Goal: Obtain resource: Obtain resource

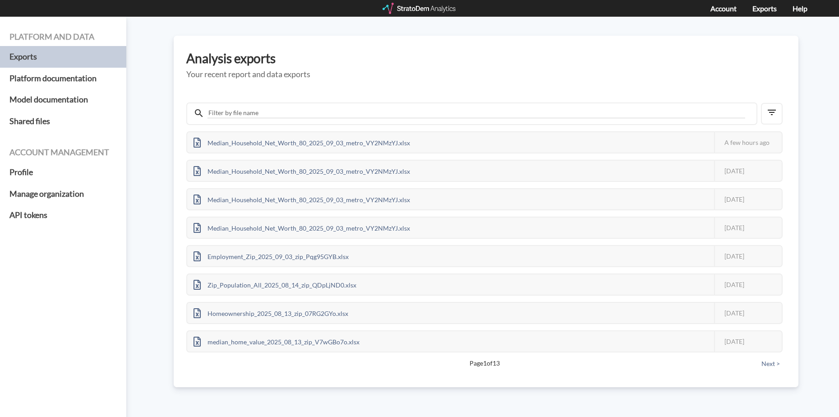
click at [427, 5] on div at bounding box center [420, 8] width 74 height 11
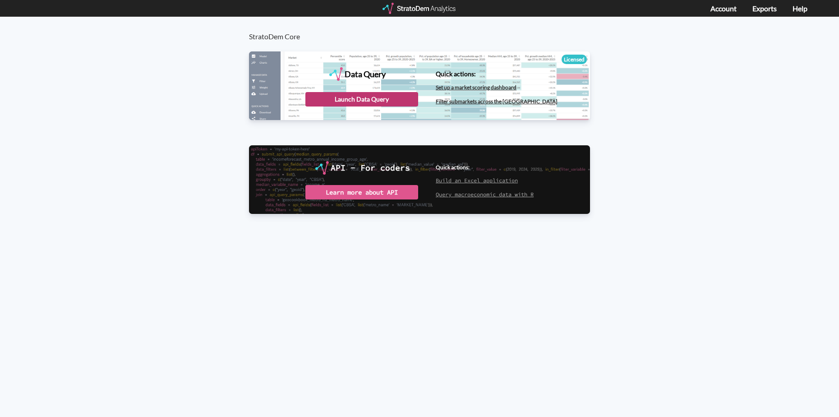
click at [371, 97] on div "Launch Data Query" at bounding box center [361, 99] width 113 height 14
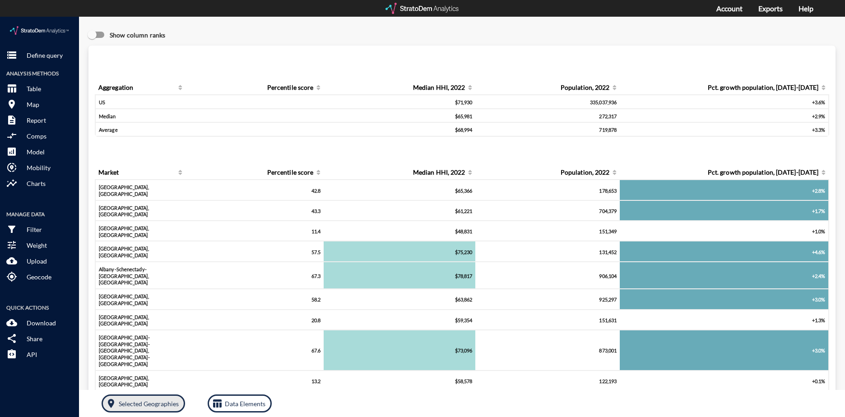
click p "Selected Geographies"
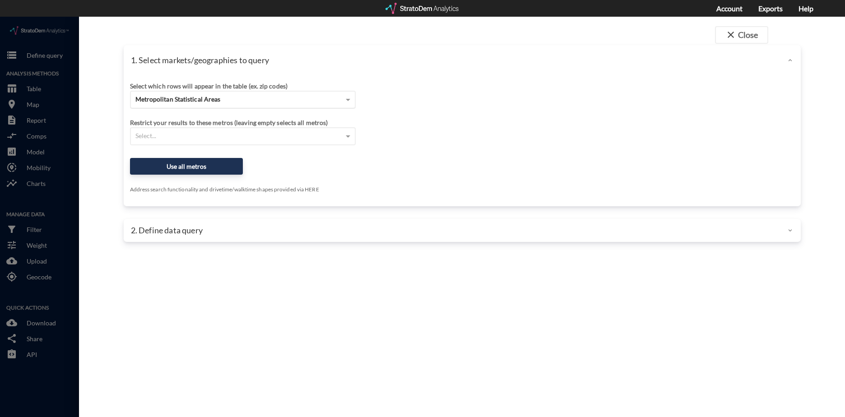
click div "Metropolitan Statistical Areas"
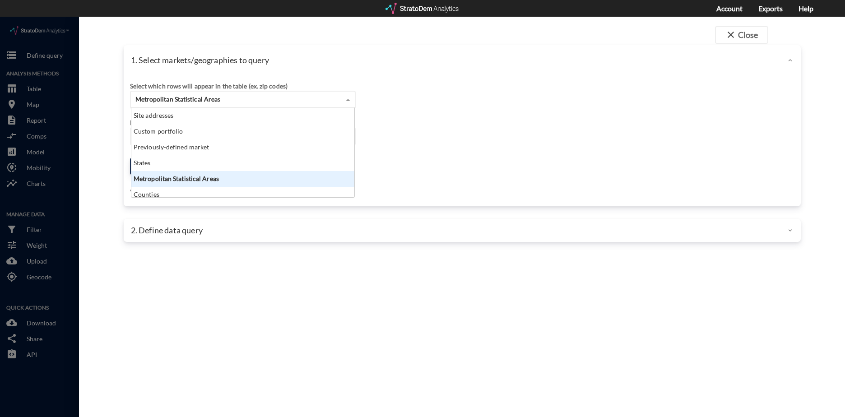
scroll to position [83, 217]
click div "Metropolitan Statistical Areas"
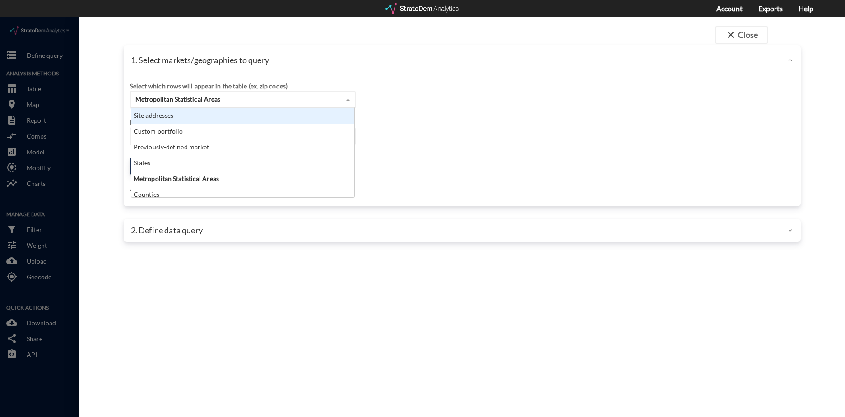
click div "Select which rows will appear in the table (ex. zip codes) Metropolitan Statist…"
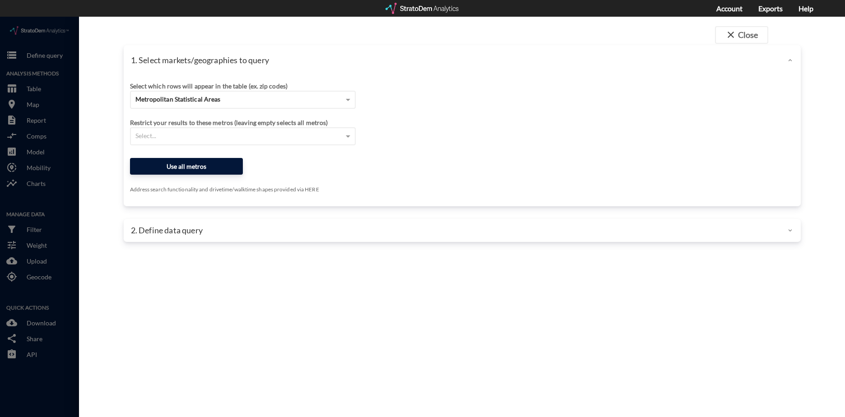
click button "Use all metros"
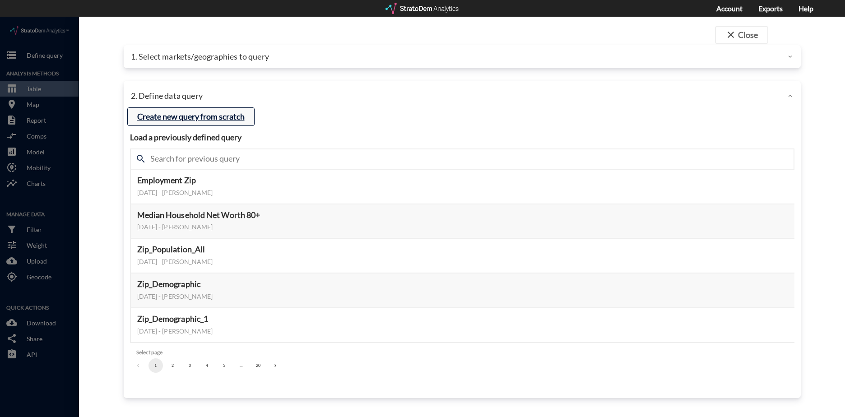
click button "Create new query from scratch"
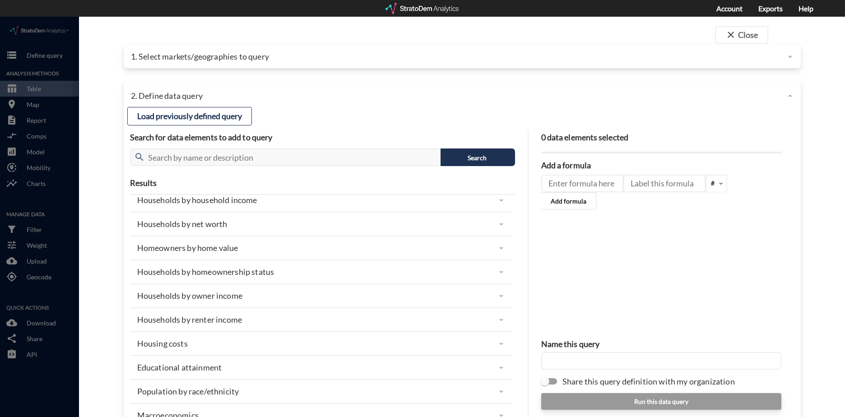
scroll to position [90, 0]
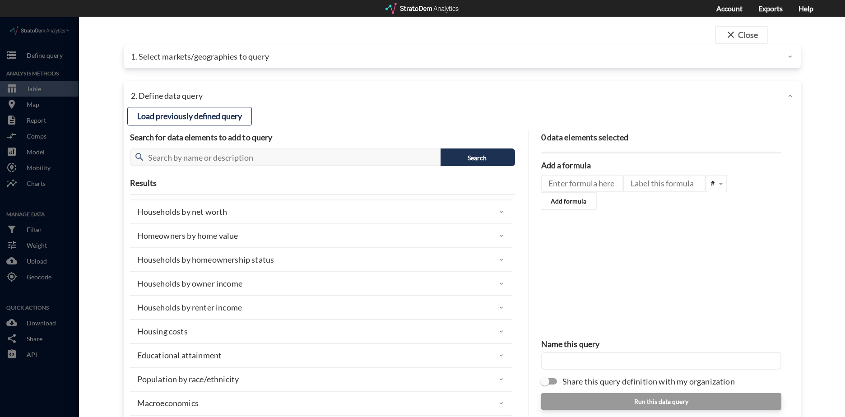
click div "Households by net worth"
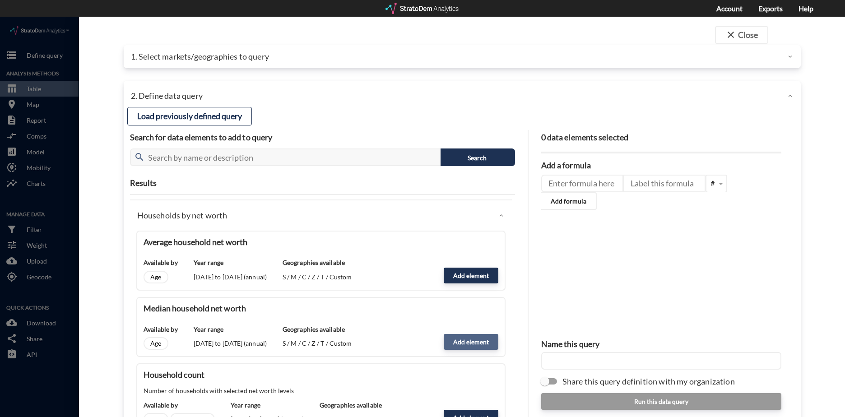
click button "Add element"
type input "NW_DYNAMICS"
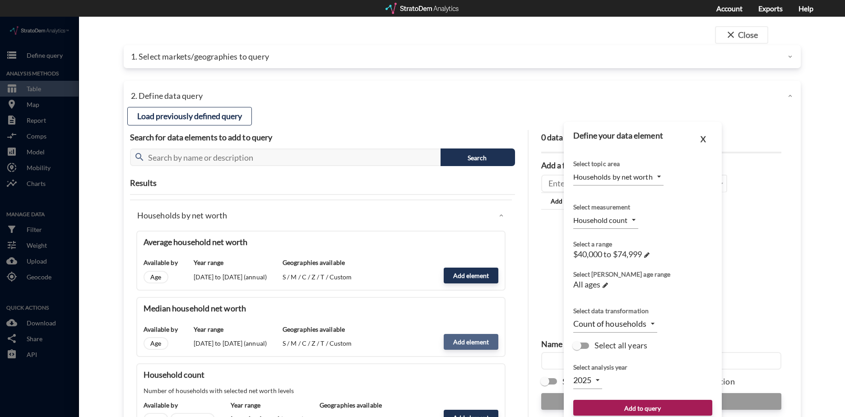
type input "MEDIAN"
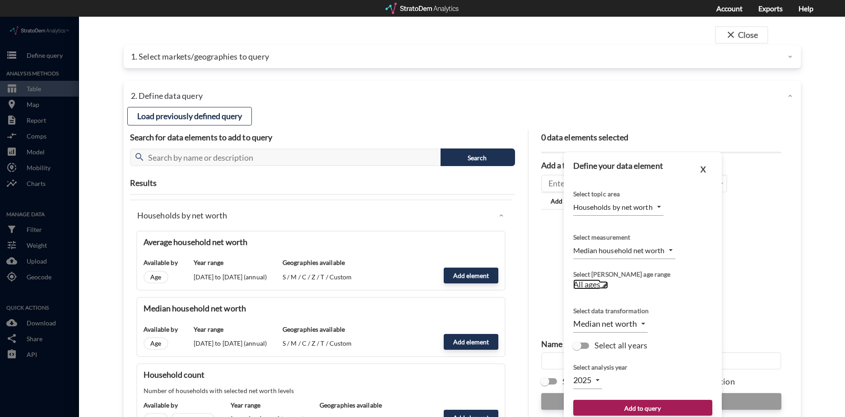
click span "All ages"
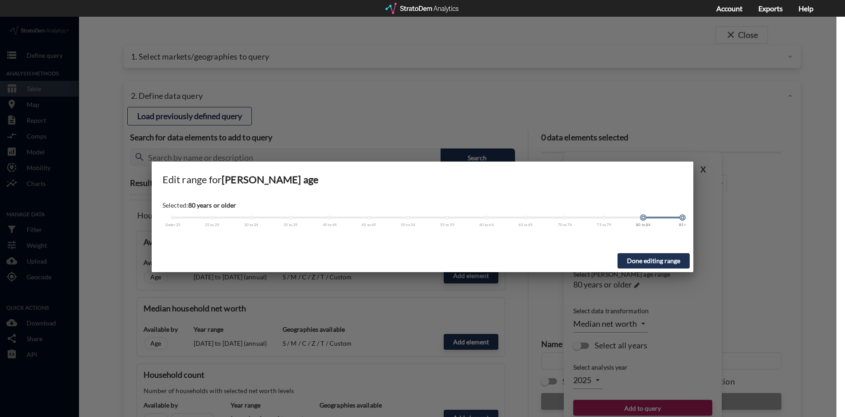
drag, startPoint x: 172, startPoint y: 201, endPoint x: 634, endPoint y: 216, distance: 462.7
click div "Selected: 80 years or older Under 25 25 to 29 30 to 34 35 to 39 40 to 44 45 to …"
click div
drag, startPoint x: 683, startPoint y: 204, endPoint x: 685, endPoint y: 198, distance: 6.0
click div "Under 25 25 to 29 30 to 34 35 to 39 40 to 44 45 to 49 50 to 54 55 to 59 60 to 6…"
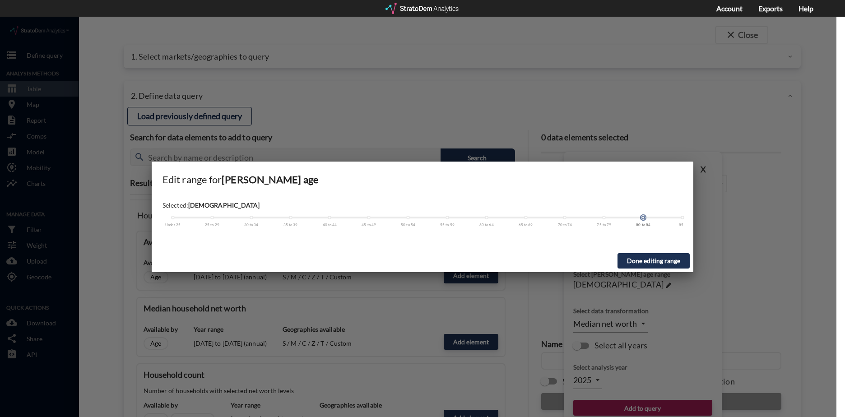
drag, startPoint x: 683, startPoint y: 200, endPoint x: 633, endPoint y: 201, distance: 49.6
click div
click button "Done editing range"
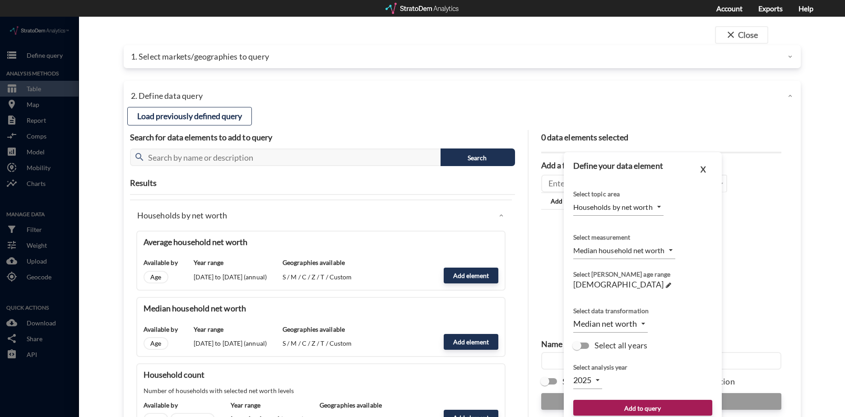
click input "Select all years"
checkbox input "true"
type input "TIME_SERIES_DL"
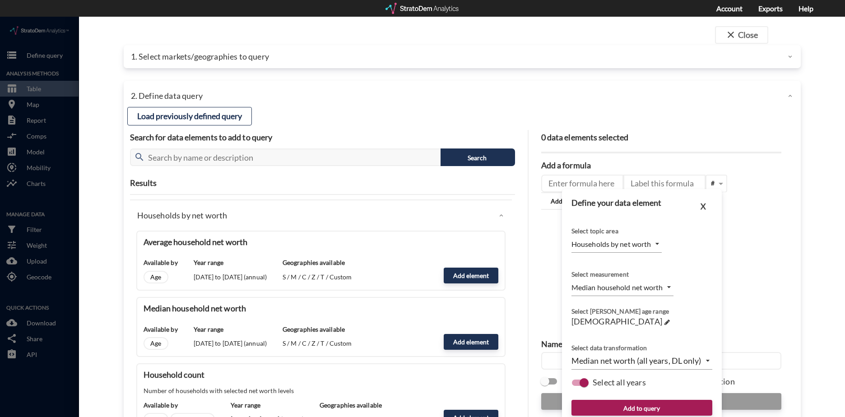
scroll to position [30, 0]
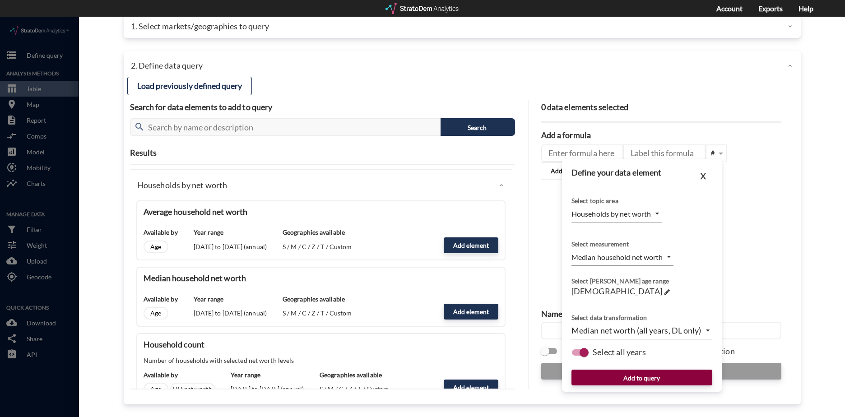
click button "Add to query"
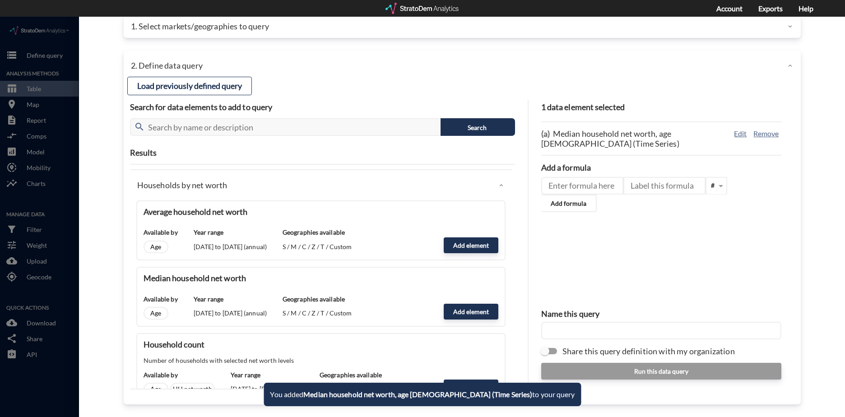
click input "text"
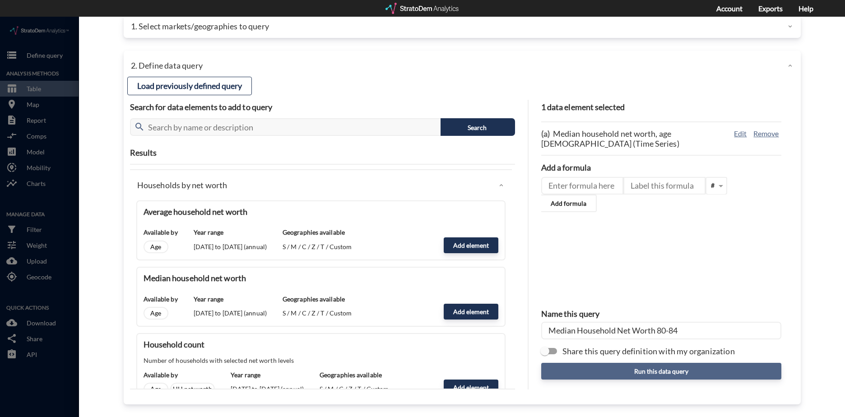
type input "Median Household Net Worth 80-84"
click button "Run this data query"
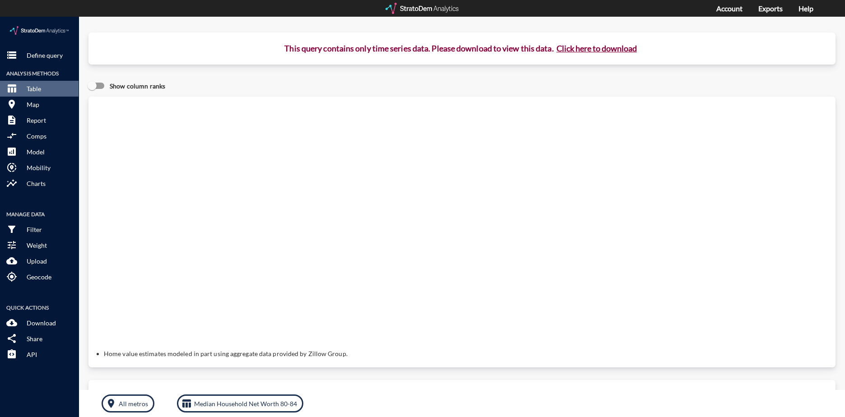
click button "Click here to download"
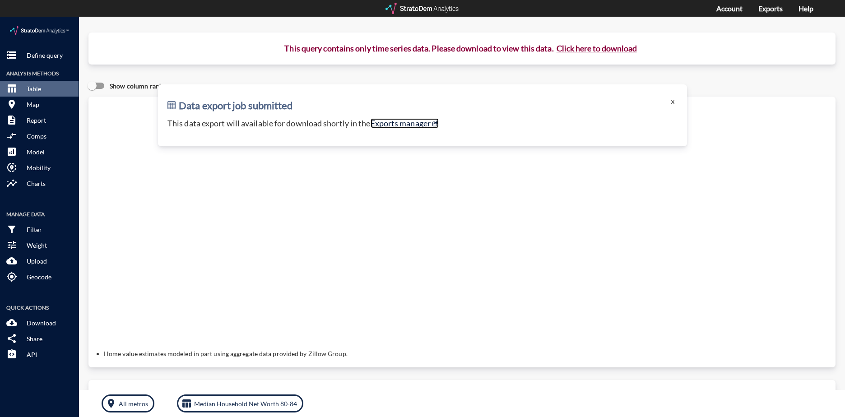
click link "Exports manager"
click p "All metros"
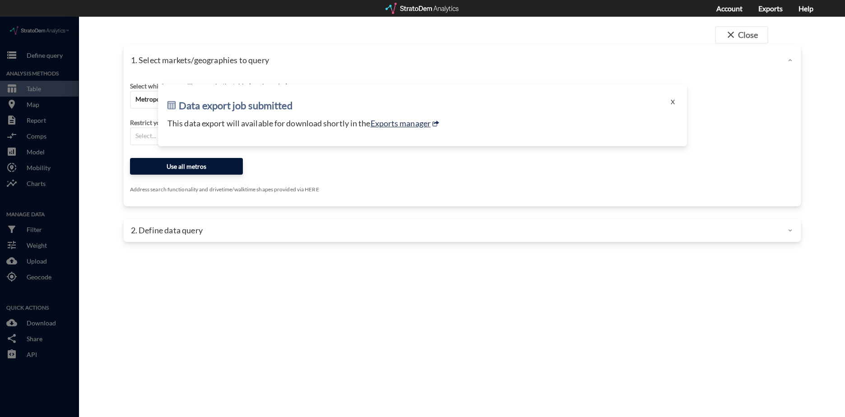
click button "Use all metros"
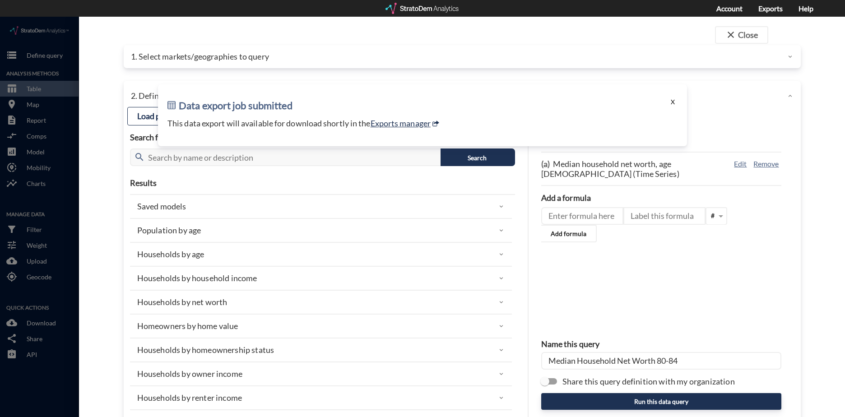
click button "X"
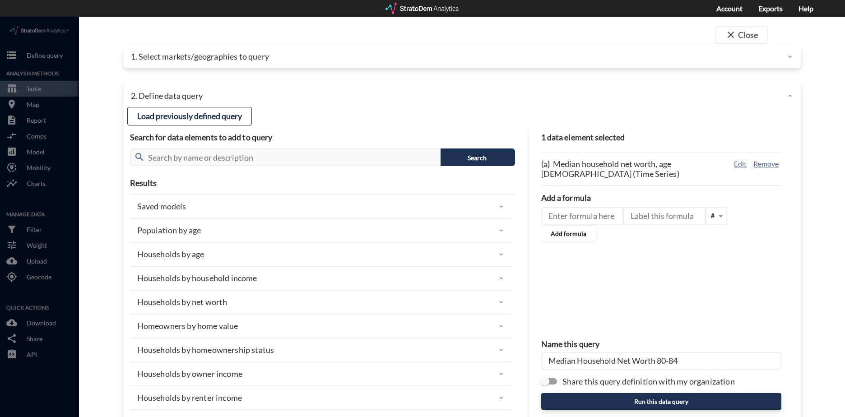
click div "Households by net worth"
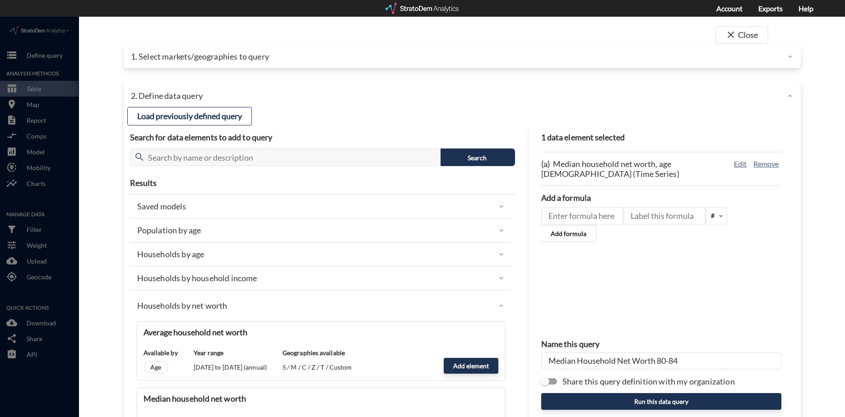
scroll to position [180, 0]
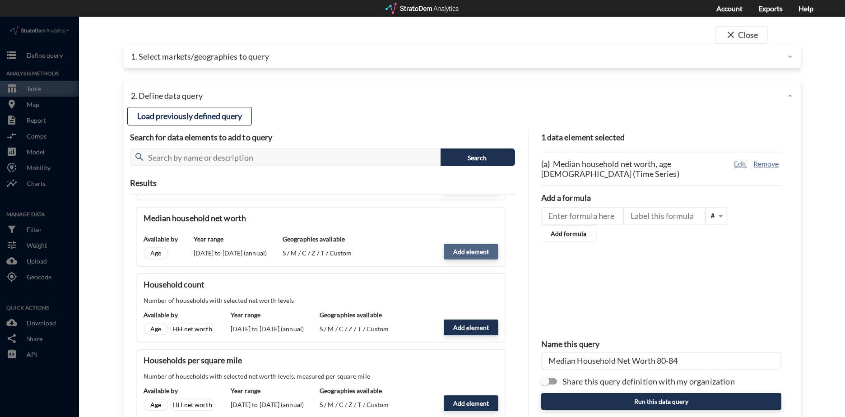
click button "Add element"
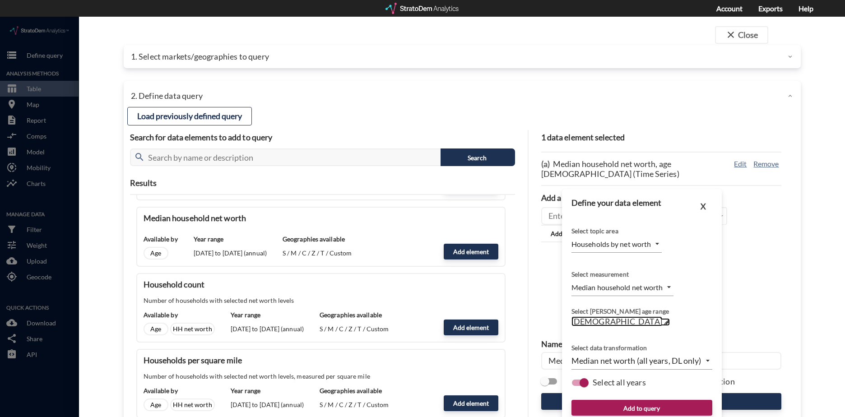
click span
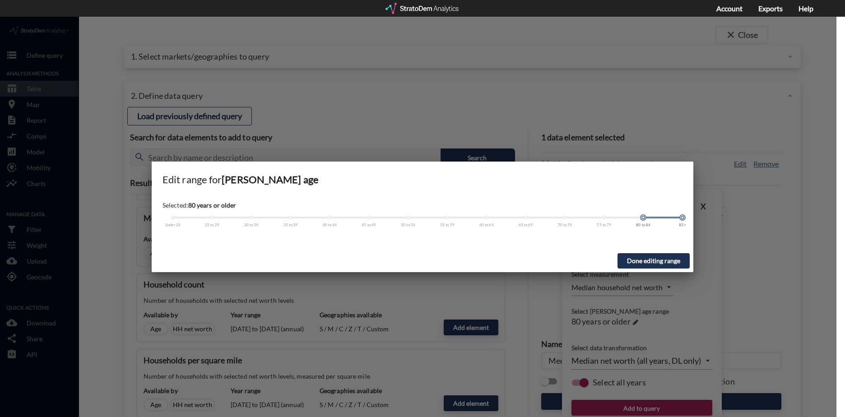
drag, startPoint x: 641, startPoint y: 200, endPoint x: 680, endPoint y: 201, distance: 38.8
click div
drag, startPoint x: 644, startPoint y: 201, endPoint x: 691, endPoint y: 208, distance: 46.9
click div "Selected: 85+ years or older Under 25 25 to 29 30 to 34 35 to 39 40 to 44 45 to…"
click button "Done editing range"
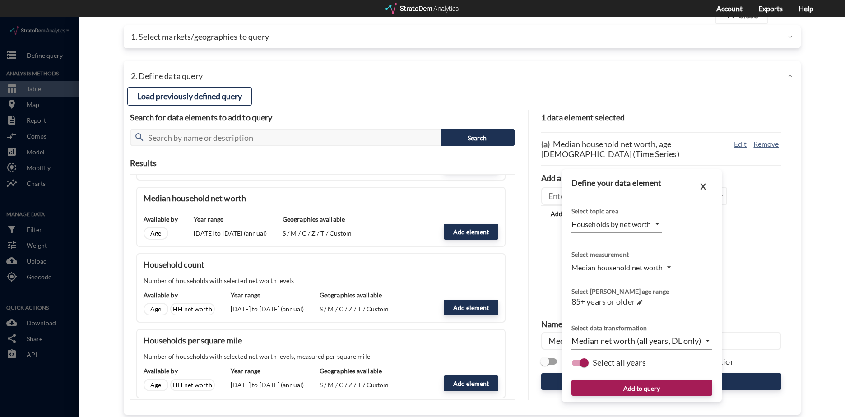
scroll to position [30, 0]
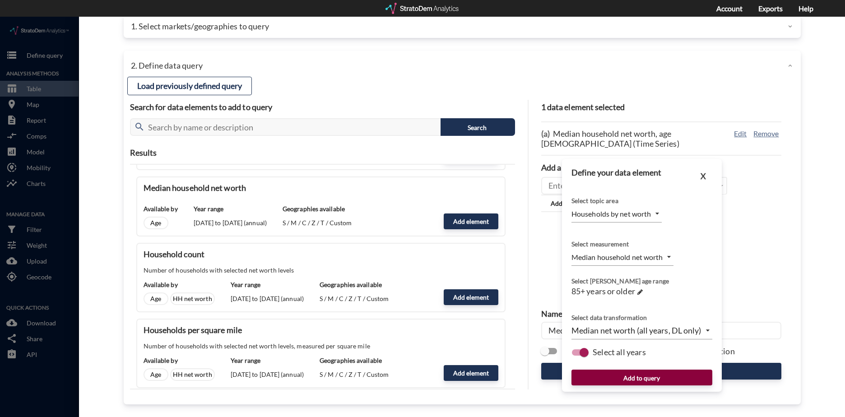
click button "Add to query"
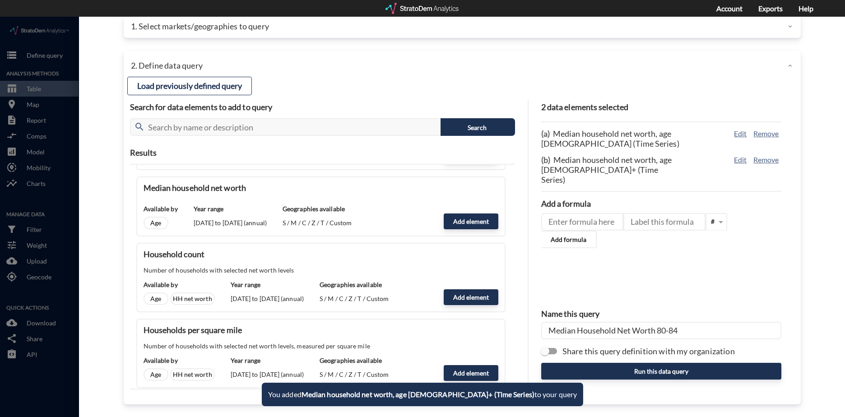
click input "Median Household Net Worth 80-84"
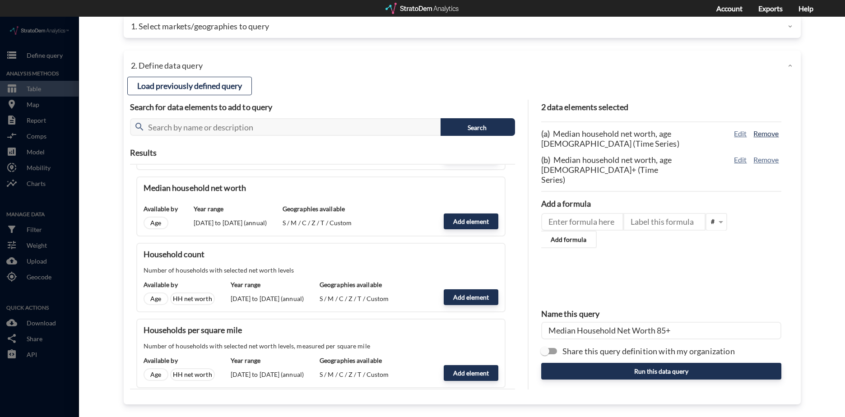
type input "Median Household Net Worth 85+"
click button "Remove"
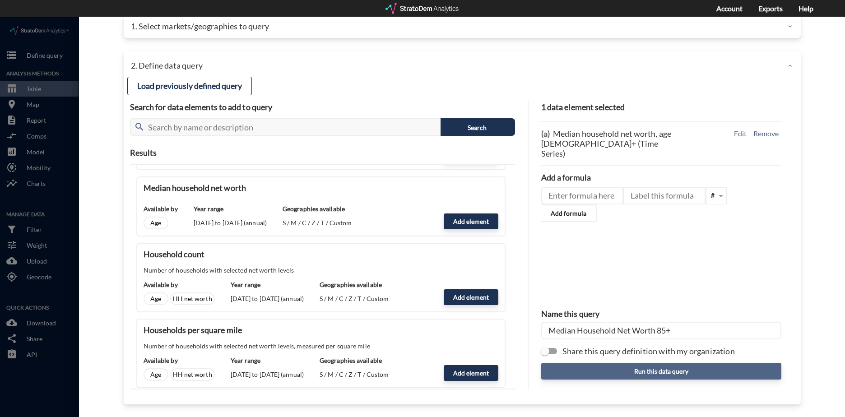
click button "Run this data query"
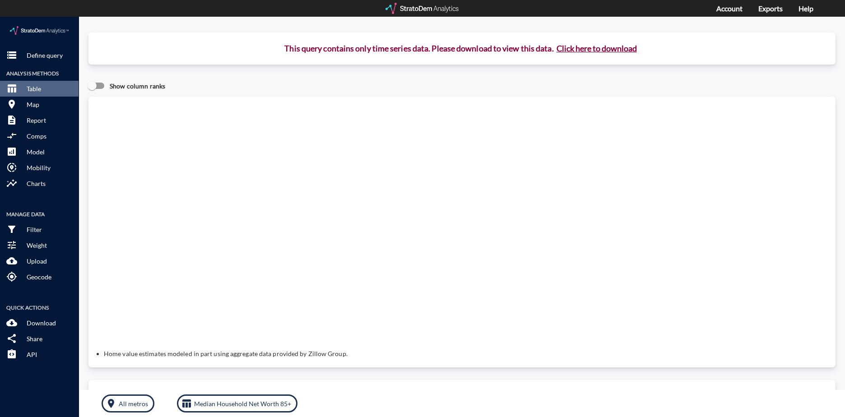
click button "Click here to download"
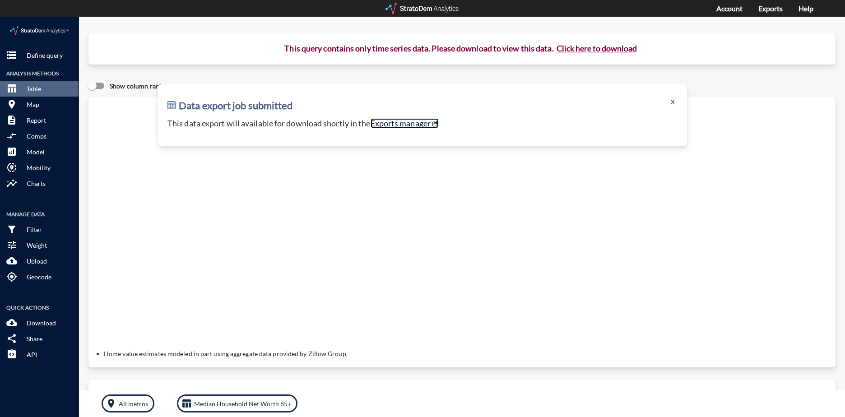
click link "Exports manager"
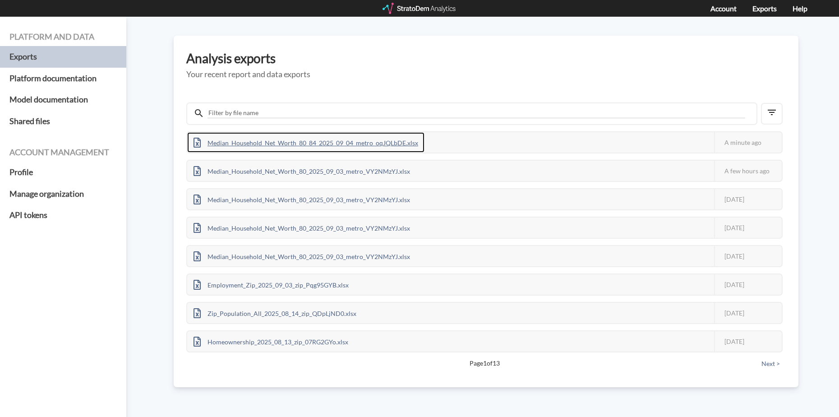
click at [356, 141] on div "Median_Household_Net_Worth_80_84_2025_09_04_metro_oqJQLbDE.xlsx" at bounding box center [305, 142] width 237 height 20
click at [356, 144] on div "Median_Household_Net_Worth_85_2025_09_04_metro_QDpLnlD0.xlsx" at bounding box center [301, 142] width 228 height 20
